Goal: Task Accomplishment & Management: Manage account settings

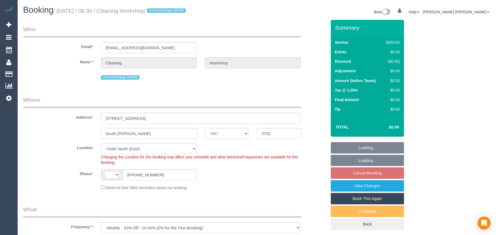
select select "VIC"
select select "number:28"
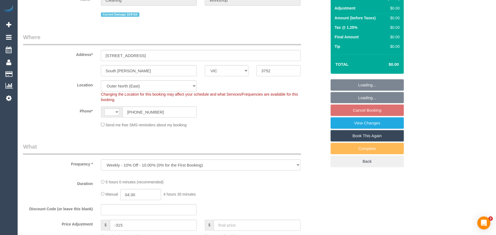
select select "object:674"
select select "string:AU"
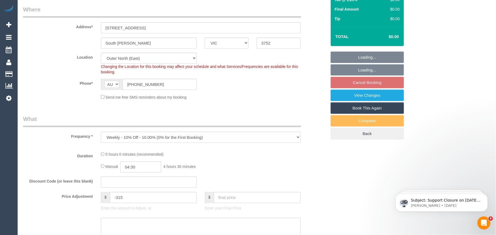
select select "300"
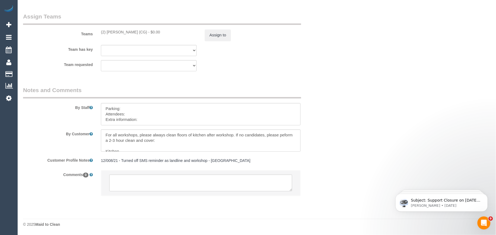
scroll to position [845, 0]
click at [145, 125] on textarea at bounding box center [201, 114] width 200 height 22
paste textarea "[PERSON_NAME] + [PERSON_NAME] (Co) [PHONE_NUMBER], [PHONE_NUMBER], [PERSON_NAME…"
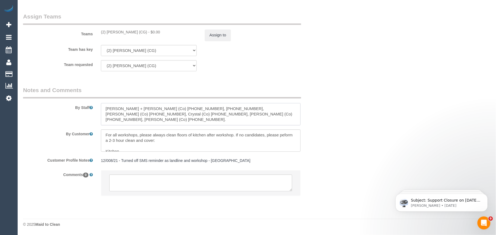
click at [137, 111] on textarea at bounding box center [201, 114] width 200 height 22
click at [105, 107] on textarea at bounding box center [201, 114] width 200 height 22
paste textarea "Candidates Details:"
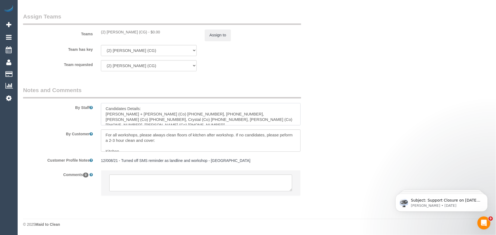
click at [142, 107] on textarea at bounding box center [201, 114] width 200 height 22
click at [102, 108] on textarea at bounding box center [201, 114] width 200 height 22
paste textarea "Workshop Customer's Name and Contact No.:"
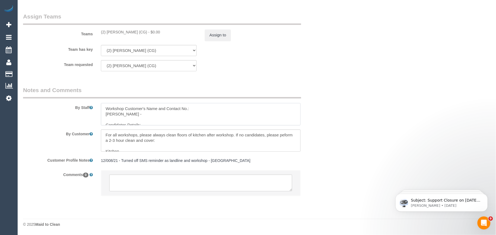
paste textarea "0433 775 403"
type textarea "Workshop Customer's Name and Contact No.: [PERSON_NAME] - 0433 775 403 Candidat…"
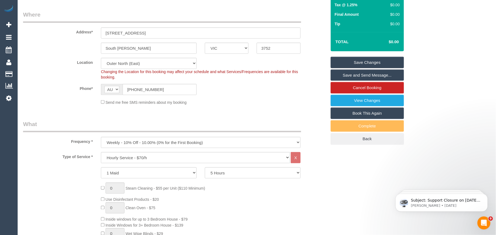
scroll to position [40, 0]
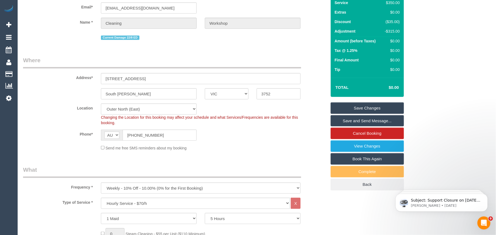
click at [359, 105] on link "Save Changes" at bounding box center [366, 107] width 73 height 11
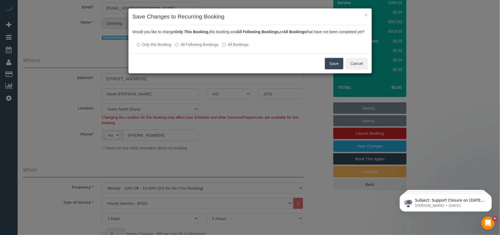
click at [333, 69] on button "Save" at bounding box center [334, 63] width 18 height 11
